Goal: Task Accomplishment & Management: Use online tool/utility

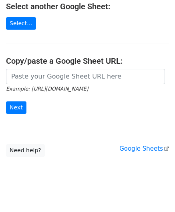
scroll to position [105, 0]
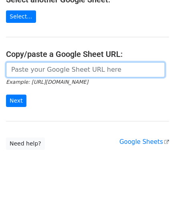
click at [47, 72] on input "url" at bounding box center [85, 69] width 159 height 15
paste input "https://docs.google.com/spreadsheets/d/1hZTg7C2rU7xUE7LVQhrb-Hu-7y3ejNbM4ITQng3…"
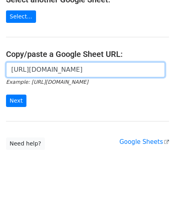
scroll to position [0, 174]
type input "https://docs.google.com/spreadsheets/d/1hZTg7C2rU7xUE7LVQhrb-Hu-7y3ejNbM4ITQng3…"
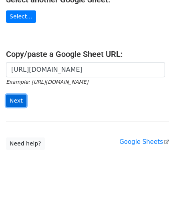
scroll to position [0, 0]
click at [19, 102] on input "Next" at bounding box center [16, 101] width 20 height 12
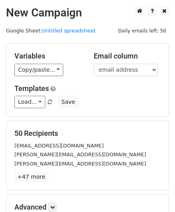
scroll to position [98, 0]
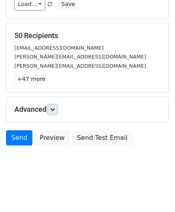
drag, startPoint x: 54, startPoint y: 108, endPoint x: 65, endPoint y: 110, distance: 11.1
click at [54, 108] on icon at bounding box center [52, 109] width 5 height 5
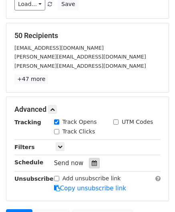
click at [92, 161] on icon at bounding box center [94, 164] width 5 height 6
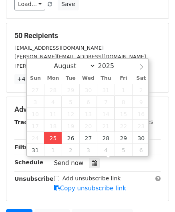
type input "[DATE] 12:00"
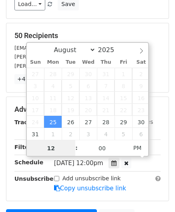
paste input "Hour"
type input "2"
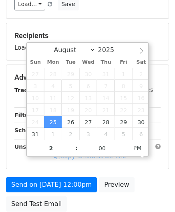
type input "[DATE] 14:00"
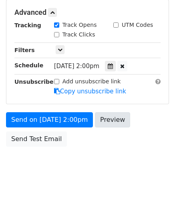
scroll to position [195, 0]
